Goal: Task Accomplishment & Management: Manage account settings

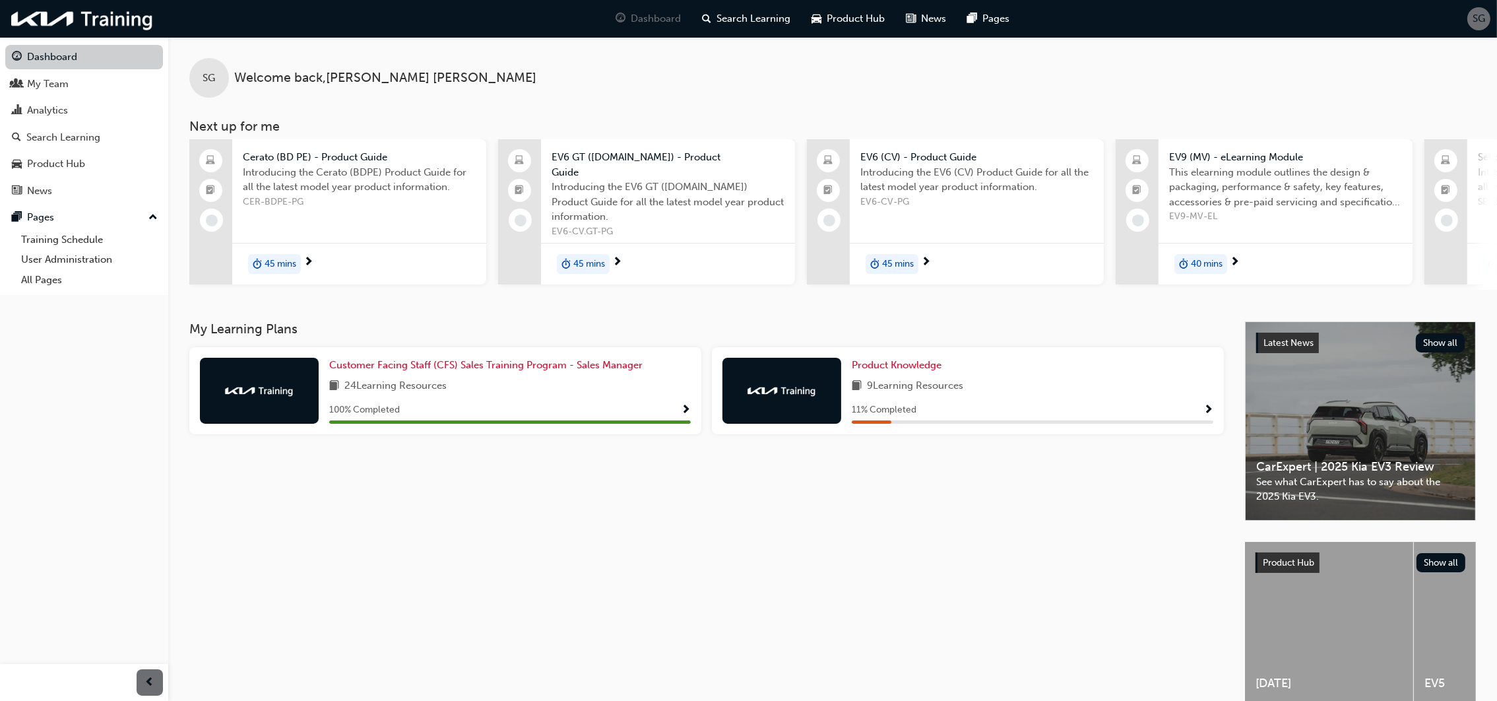
click at [72, 57] on link "Dashboard" at bounding box center [84, 57] width 158 height 24
click at [73, 104] on div "Analytics" at bounding box center [84, 110] width 144 height 16
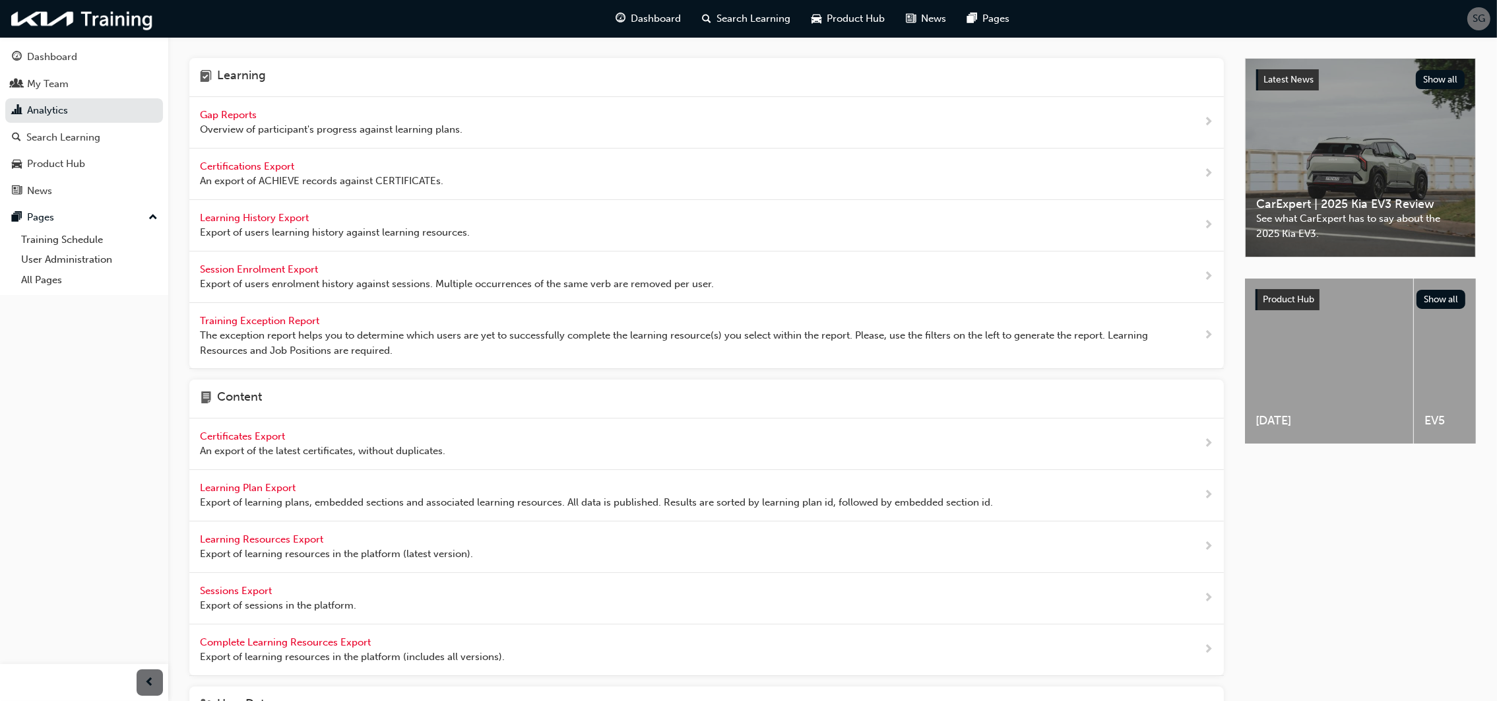
click at [233, 113] on span "Gap Reports" at bounding box center [229, 115] width 59 height 12
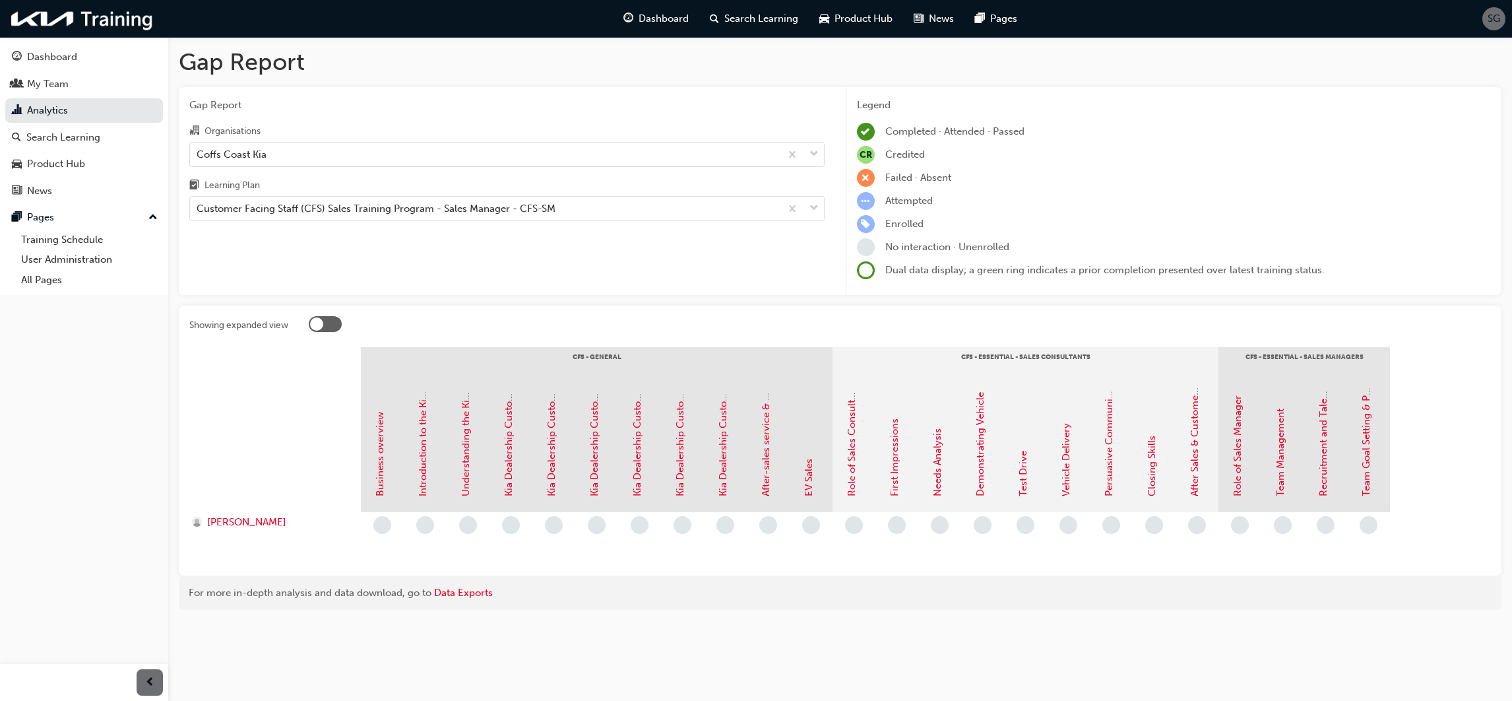
click at [1491, 11] on span "SG" at bounding box center [1494, 18] width 13 height 15
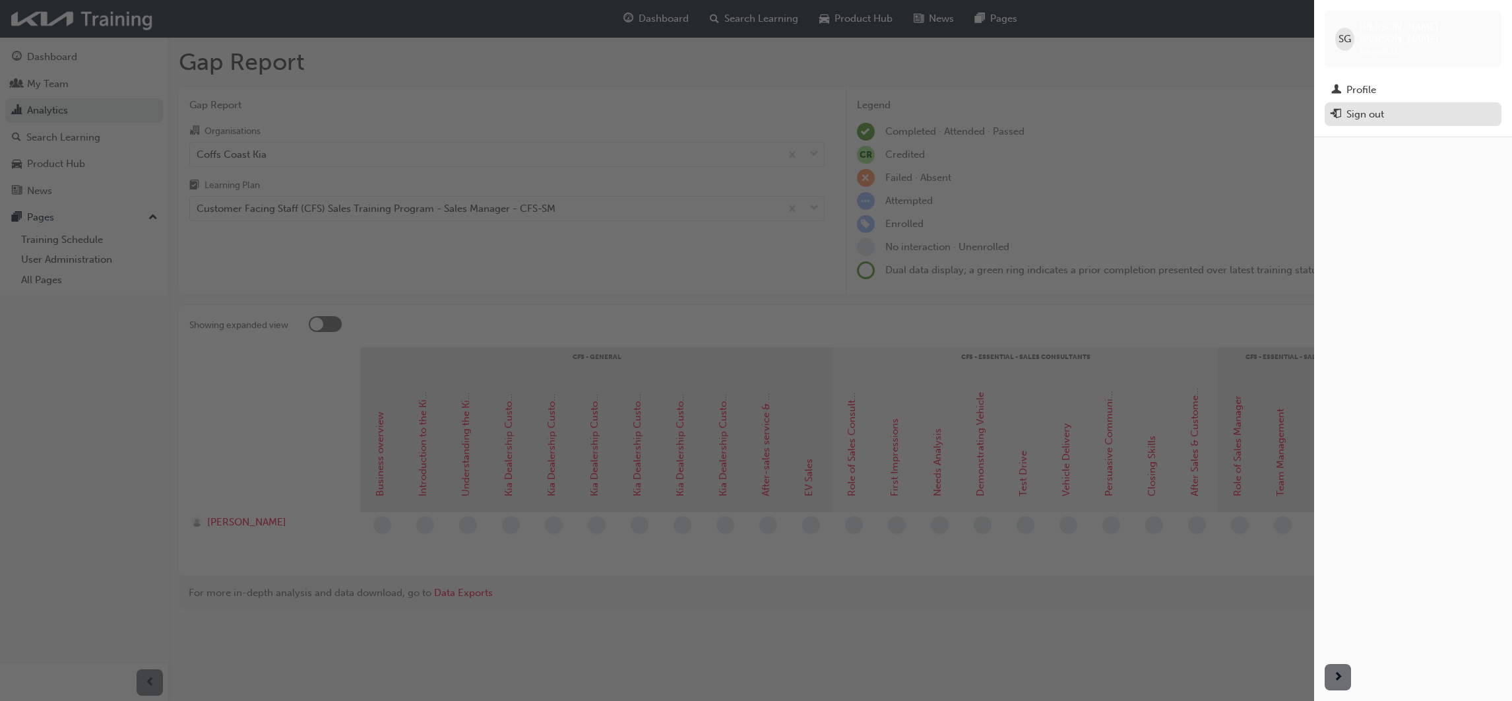
click at [1369, 107] on div "Sign out" at bounding box center [1366, 114] width 38 height 15
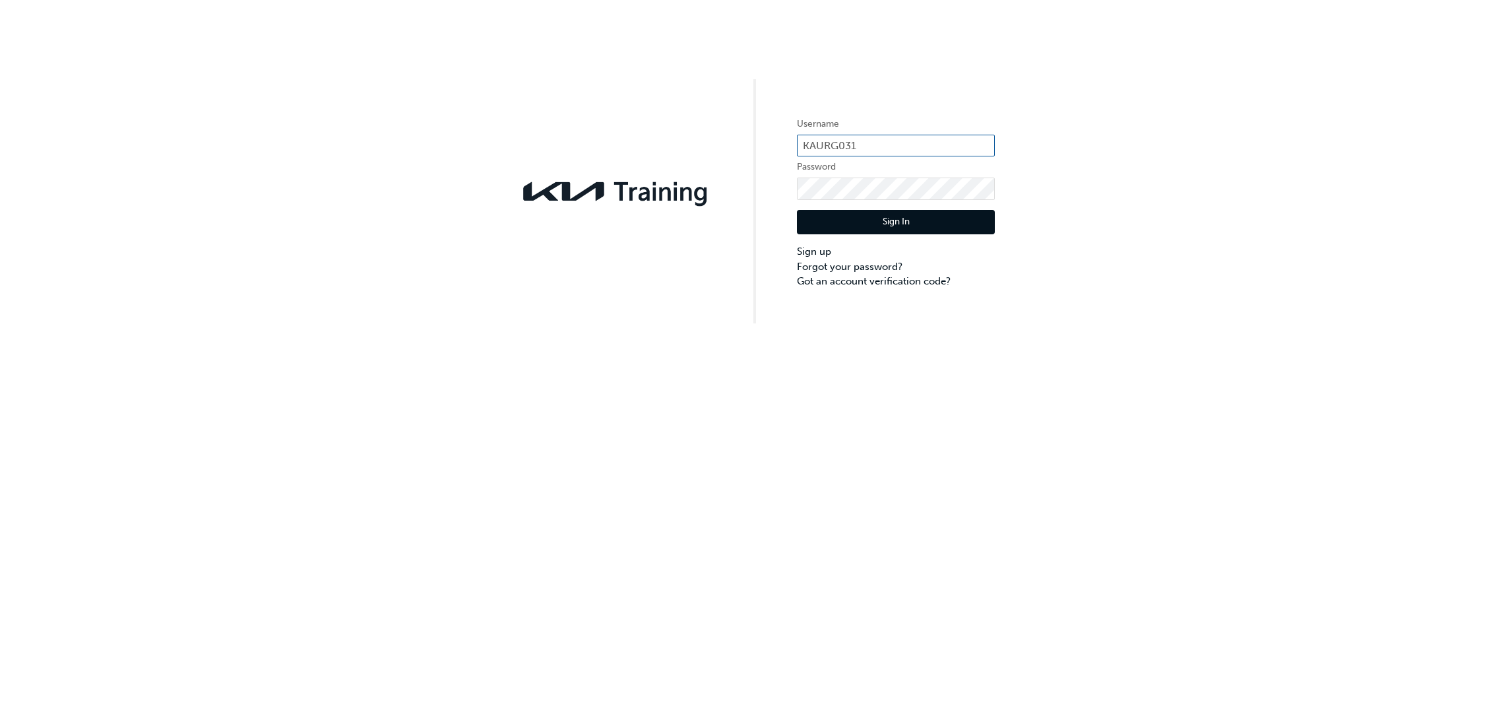
click at [893, 145] on input "KAURG031" at bounding box center [896, 146] width 198 height 22
type input "K"
type input "KAU82454E5"
drag, startPoint x: 818, startPoint y: 406, endPoint x: 823, endPoint y: 399, distance: 8.4
click at [819, 404] on div "Username KAU82454E5 Password Sign In Sign up Forgot your password? Got an accou…" at bounding box center [756, 350] width 1512 height 701
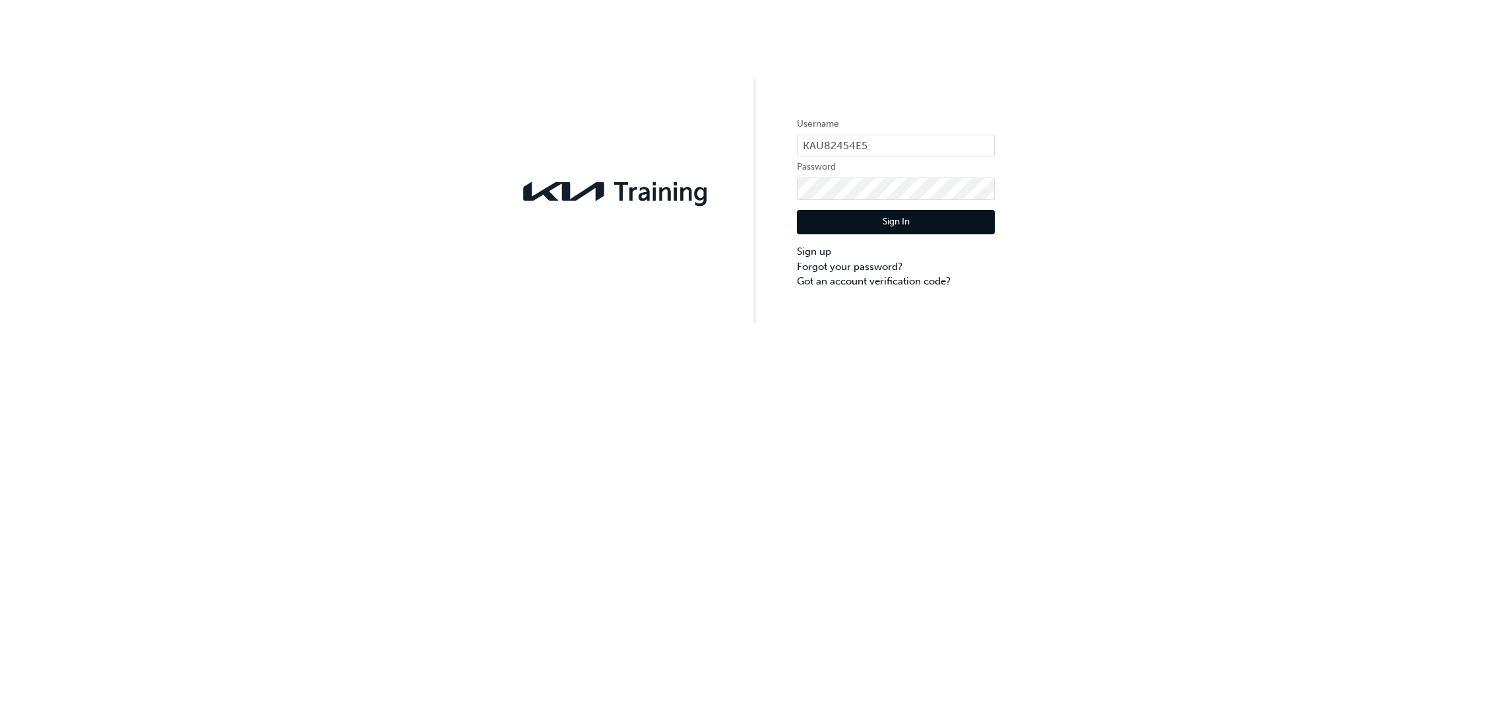
click at [923, 218] on button "Sign In" at bounding box center [896, 222] width 198 height 25
